Goal: Information Seeking & Learning: Learn about a topic

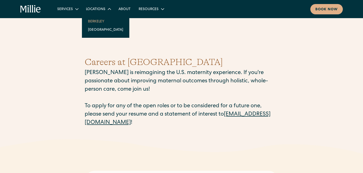
click at [101, 18] on link "Berkeley" at bounding box center [105, 21] width 43 height 8
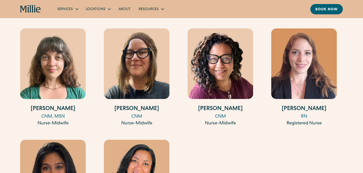
scroll to position [740, 0]
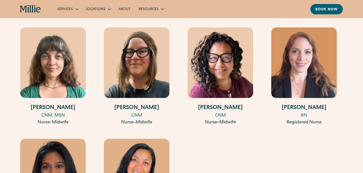
click at [299, 57] on img at bounding box center [303, 62] width 65 height 70
click at [149, 63] on img at bounding box center [136, 62] width 65 height 70
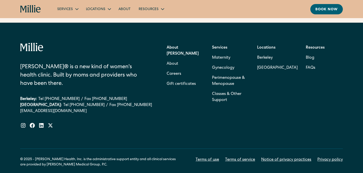
scroll to position [1492, 0]
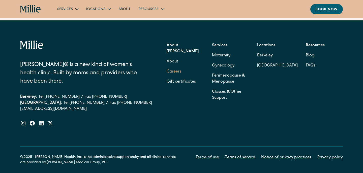
click at [169, 67] on link "Careers" at bounding box center [173, 72] width 15 height 10
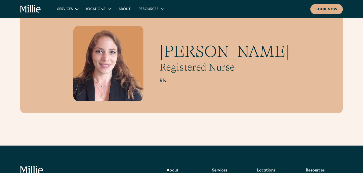
scroll to position [19, 0]
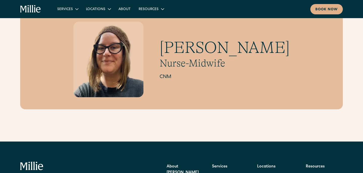
scroll to position [18, 0]
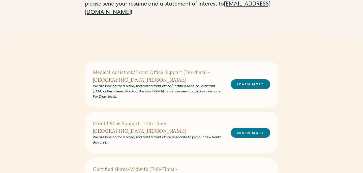
scroll to position [110, 0]
click at [240, 82] on link "LEARN MORE" at bounding box center [250, 84] width 40 height 10
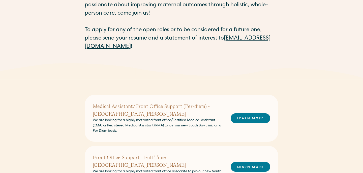
scroll to position [0, 0]
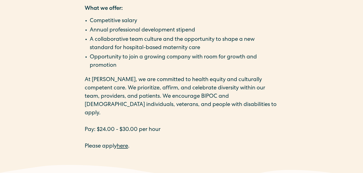
scroll to position [785, 0]
